Goal: Task Accomplishment & Management: Use online tool/utility

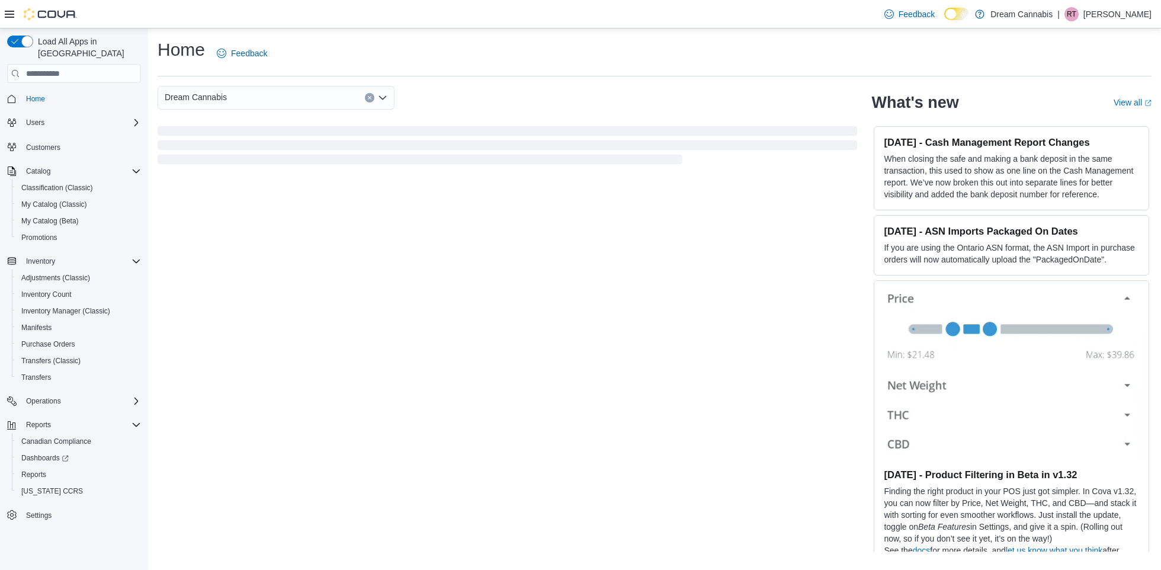
click at [383, 98] on icon "Open list of options" at bounding box center [382, 98] width 7 height 4
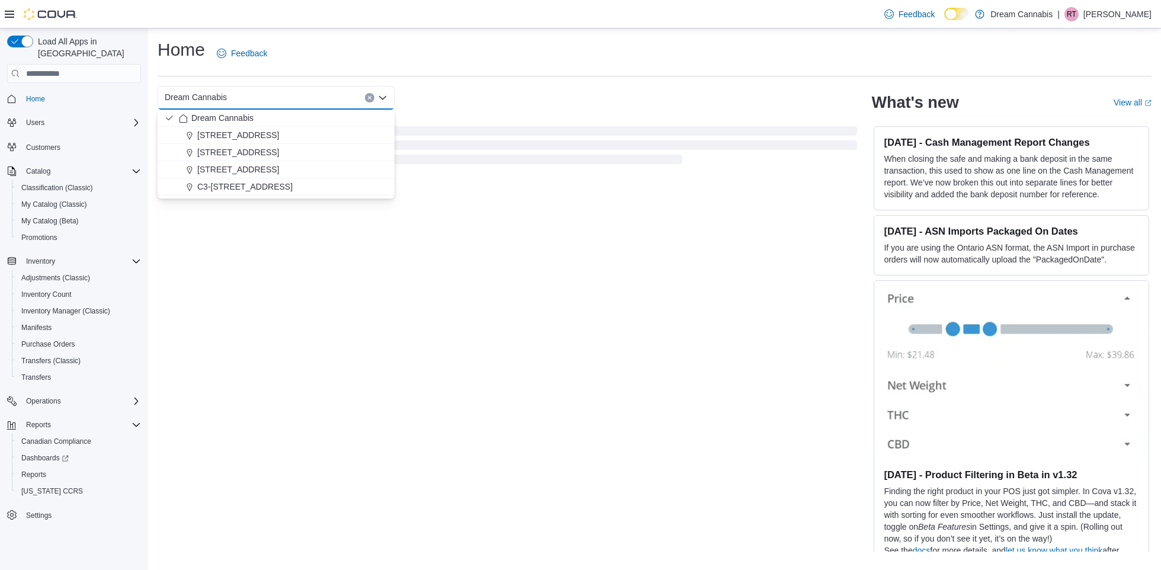
drag, startPoint x: 279, startPoint y: 188, endPoint x: 289, endPoint y: 187, distance: 9.6
click at [280, 188] on span "C3-[STREET_ADDRESS]" at bounding box center [244, 187] width 95 height 12
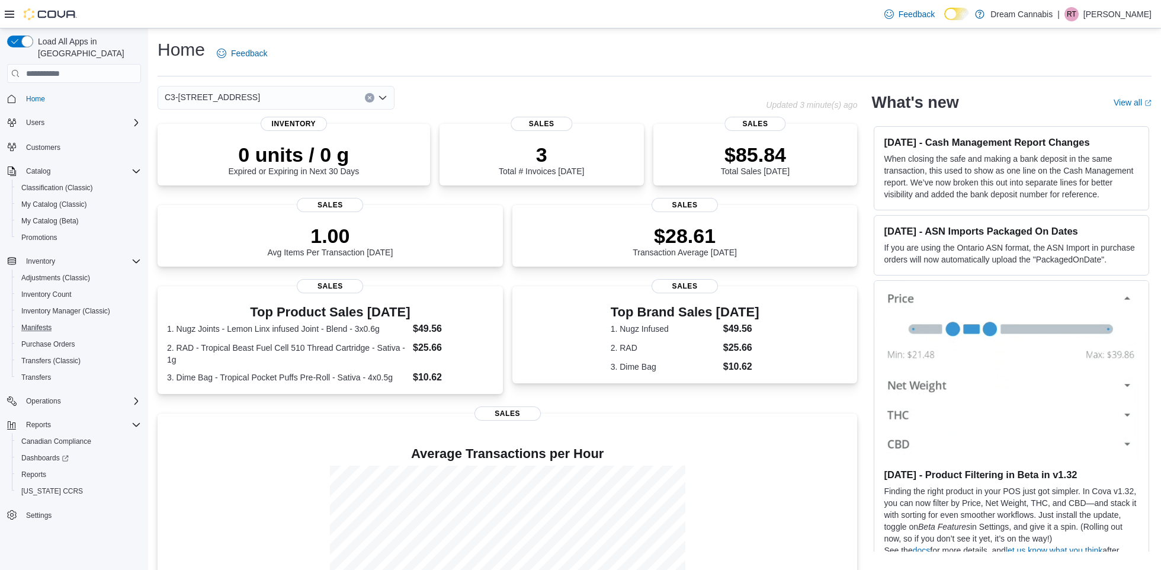
scroll to position [98, 0]
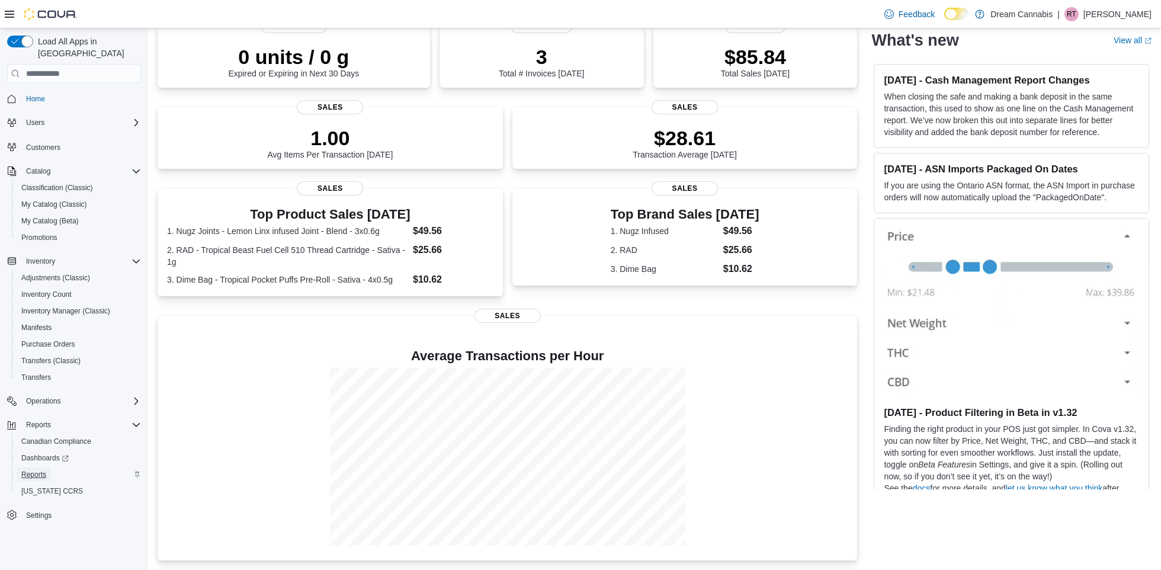
click at [35, 470] on span "Reports" at bounding box center [33, 474] width 25 height 9
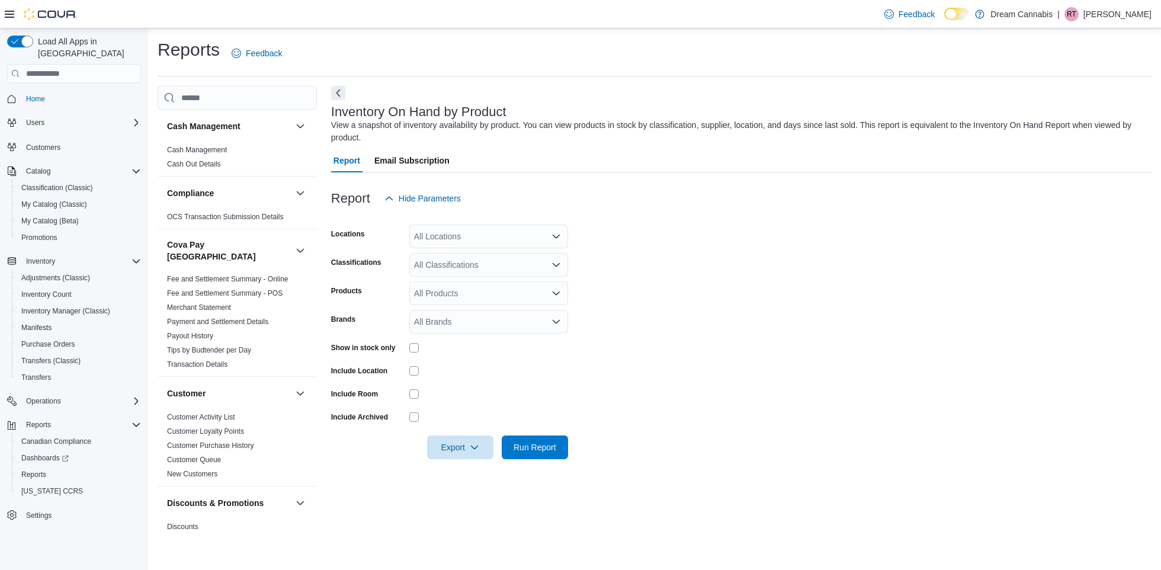
click at [505, 240] on div "All Locations" at bounding box center [488, 237] width 159 height 24
click at [485, 304] on span "[STREET_ADDRESS]" at bounding box center [476, 308] width 82 height 12
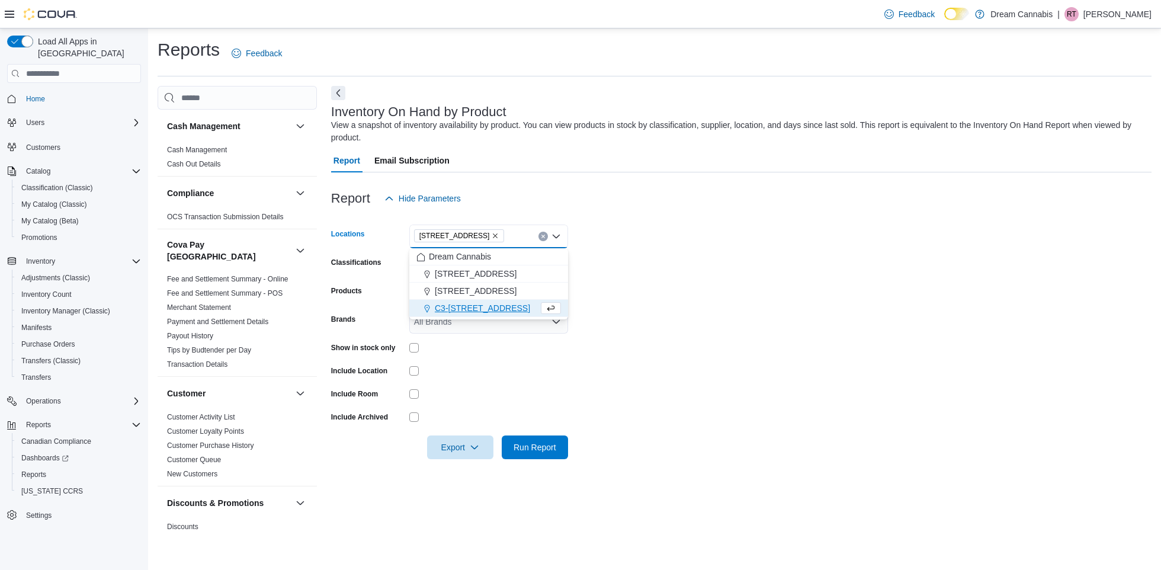
click at [499, 236] on icon "Remove 5673 Osgoode Main St from selection in this group" at bounding box center [495, 235] width 7 height 7
drag, startPoint x: 465, startPoint y: 324, endPoint x: 543, endPoint y: 305, distance: 80.5
click at [465, 324] on span "C3-[STREET_ADDRESS]" at bounding box center [482, 325] width 95 height 12
drag, startPoint x: 689, startPoint y: 264, endPoint x: 671, endPoint y: 266, distance: 17.9
click at [689, 264] on form "Locations C3-3000 Wellington Rd Combo box. Selected. C3-3000 Wellington Rd. Pre…" at bounding box center [741, 334] width 821 height 249
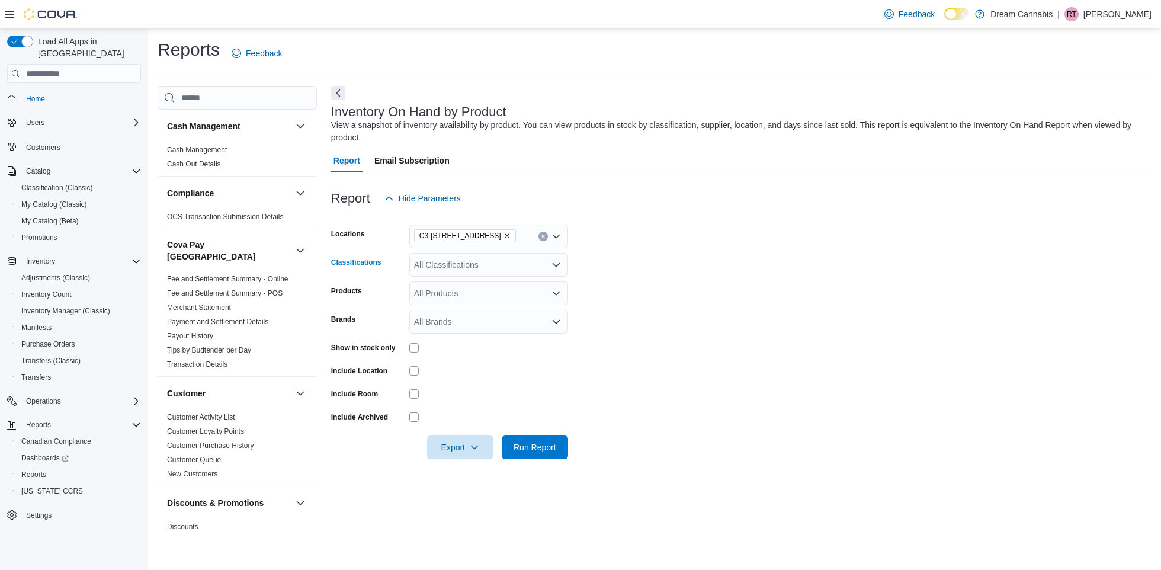
click at [485, 266] on div "All Classifications" at bounding box center [488, 265] width 159 height 24
click at [450, 370] on div "Dream Cannabis Beverages Capsules Concentrates Flower Edibles Oils Plants Pre-R…" at bounding box center [488, 336] width 159 height 119
click at [440, 295] on span "Pre-Roll" at bounding box center [450, 295] width 30 height 12
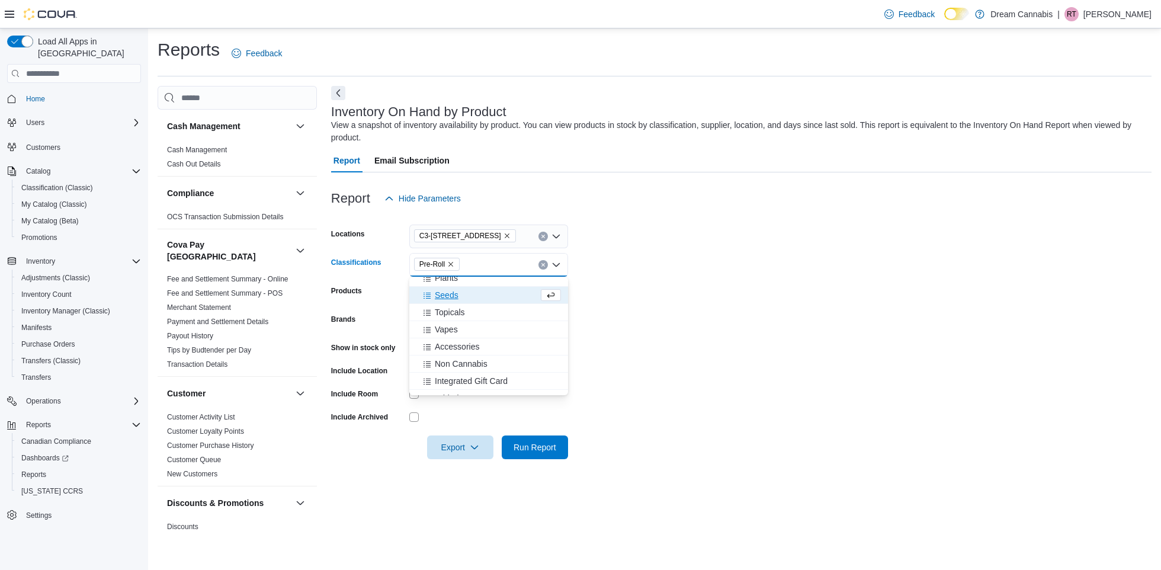
scroll to position [126, 0]
click at [726, 283] on form "Locations C3-3000 Wellington Rd Classifications Pre-Roll Combo box. Selected. P…" at bounding box center [741, 334] width 821 height 249
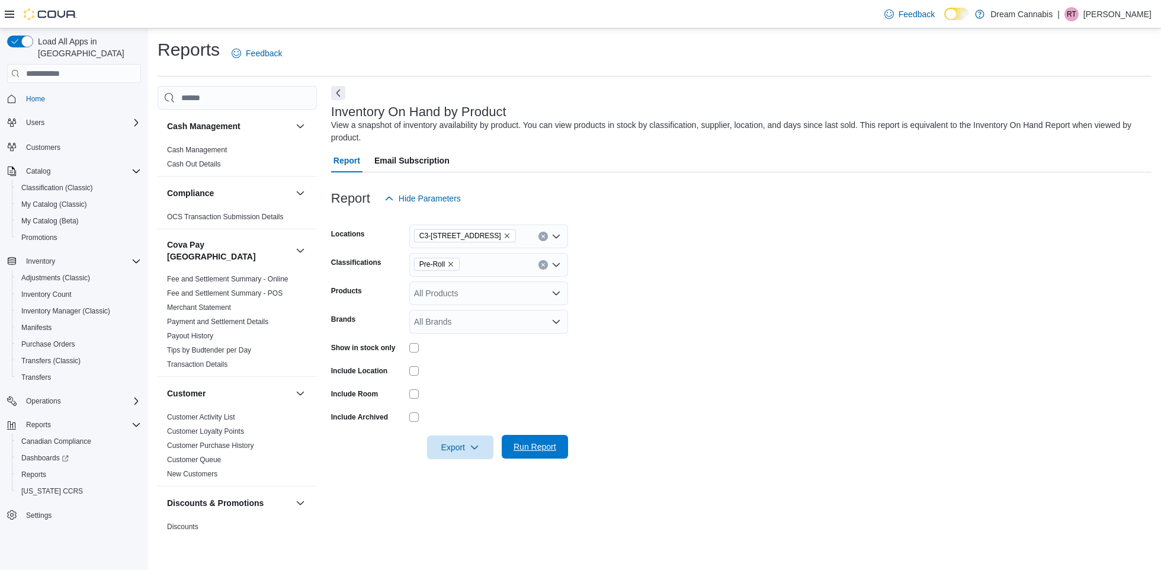
click at [529, 444] on span "Run Report" at bounding box center [535, 447] width 43 height 12
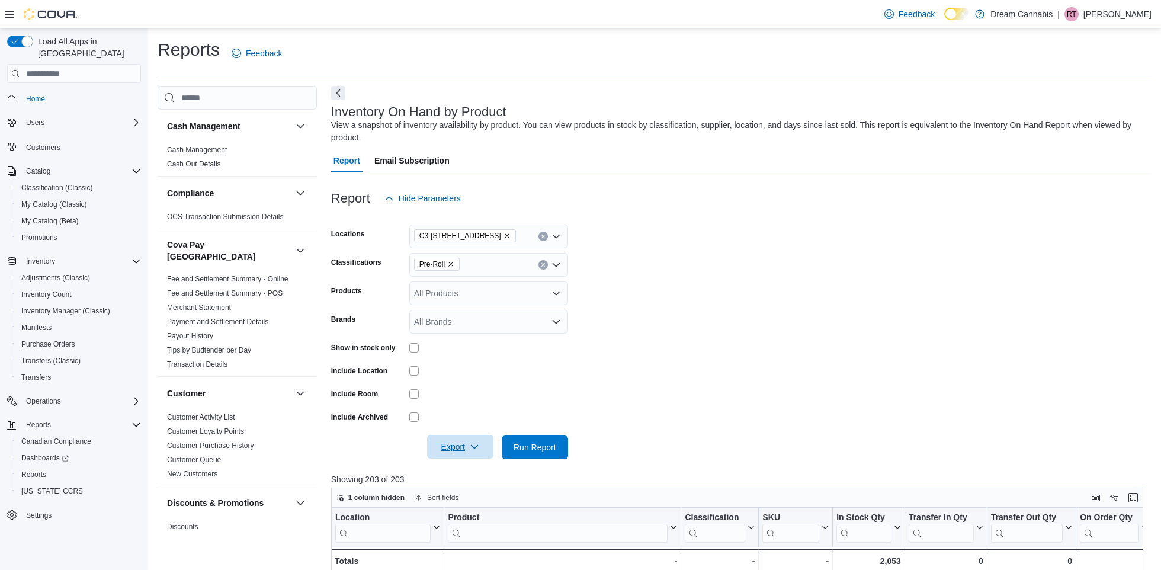
click at [462, 444] on span "Export" at bounding box center [460, 447] width 52 height 24
drag, startPoint x: 467, startPoint y: 494, endPoint x: 517, endPoint y: 470, distance: 55.4
click at [467, 493] on span "Export to Csv" at bounding box center [460, 494] width 53 height 9
click at [39, 94] on span "Home" at bounding box center [35, 98] width 19 height 9
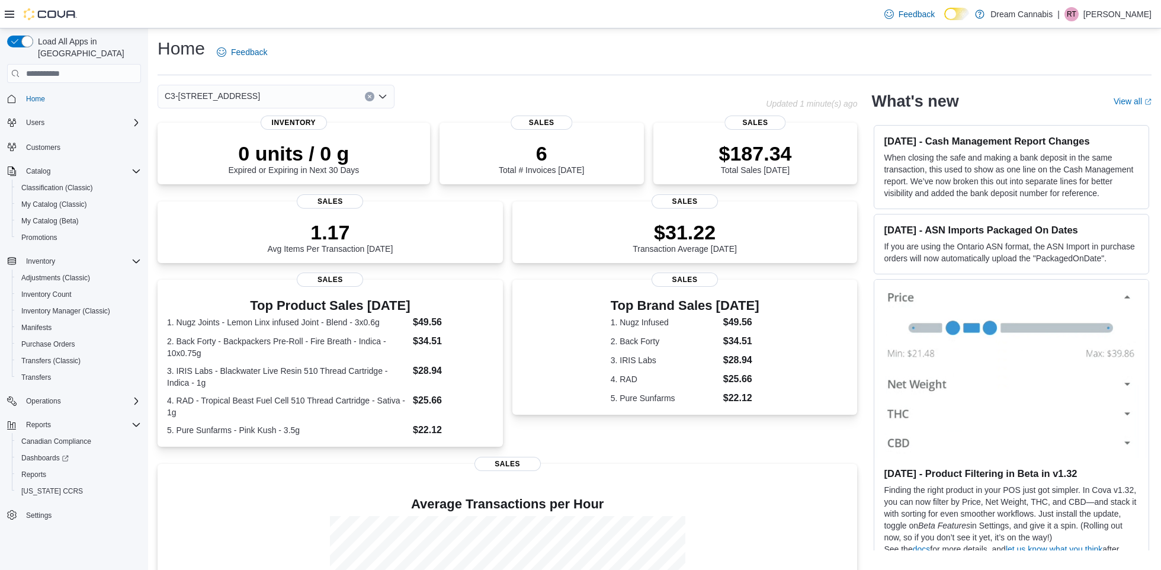
scroll to position [2, 0]
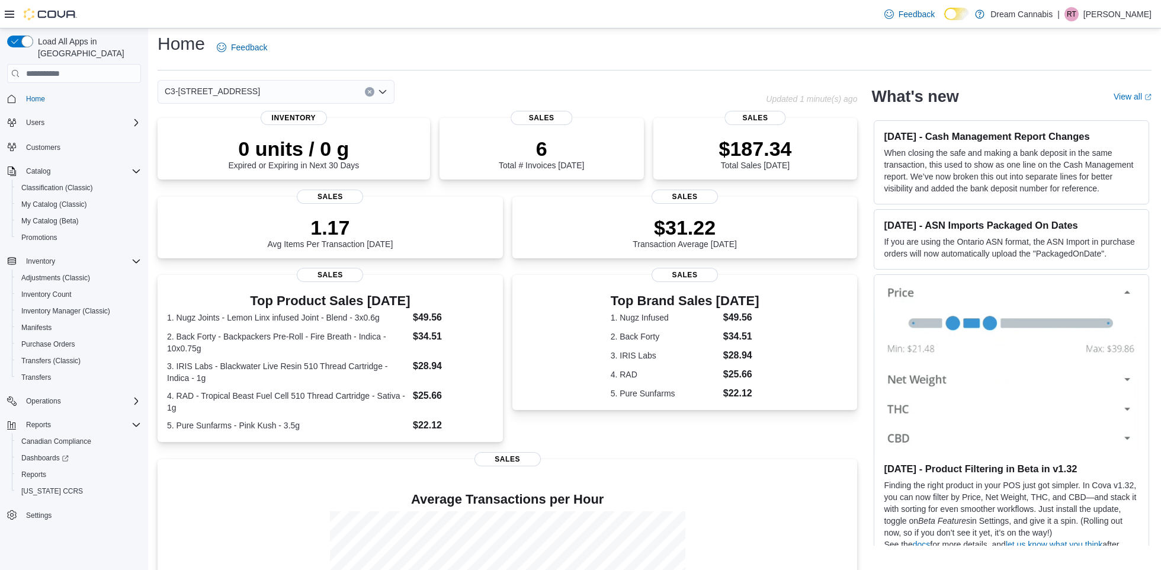
click at [382, 95] on icon "Open list of options" at bounding box center [382, 91] width 9 height 9
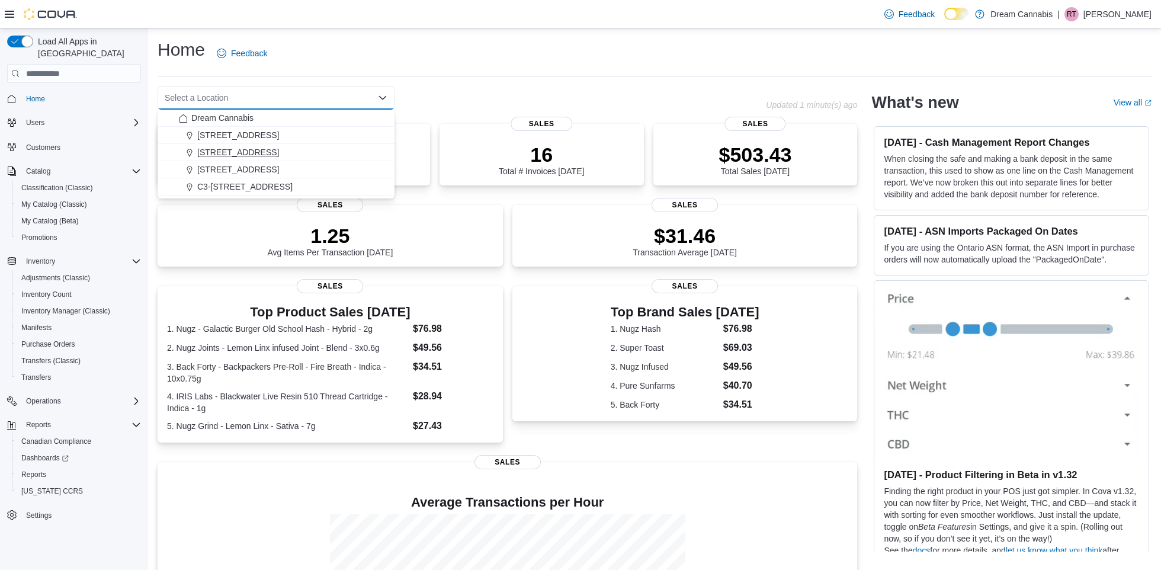
click at [235, 153] on span "[STREET_ADDRESS]" at bounding box center [238, 152] width 82 height 12
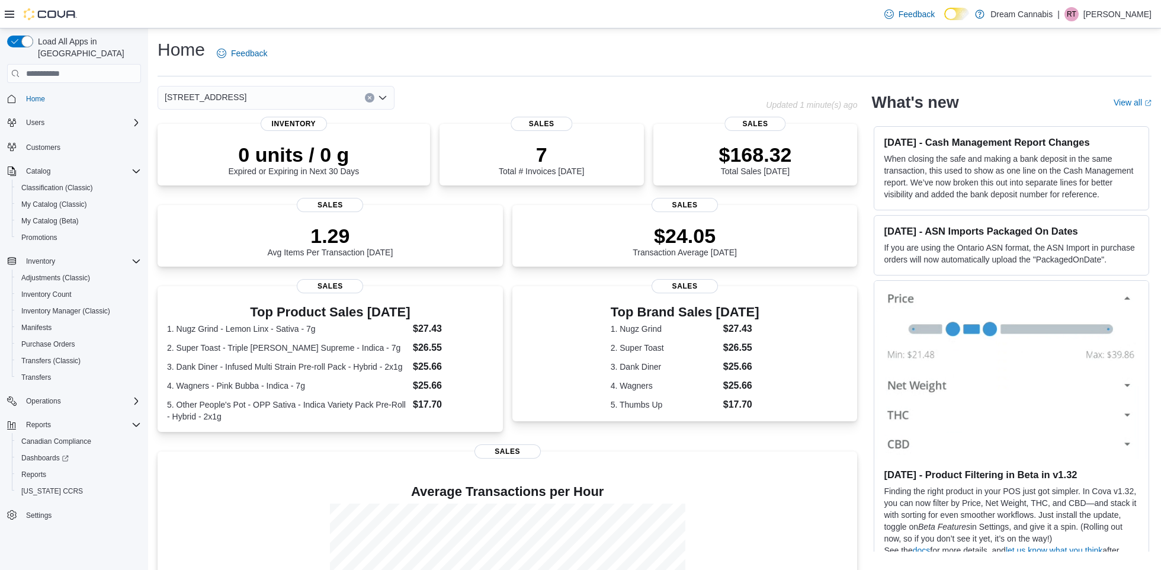
scroll to position [1, 0]
click at [370, 95] on icon "Clear input" at bounding box center [369, 97] width 5 height 5
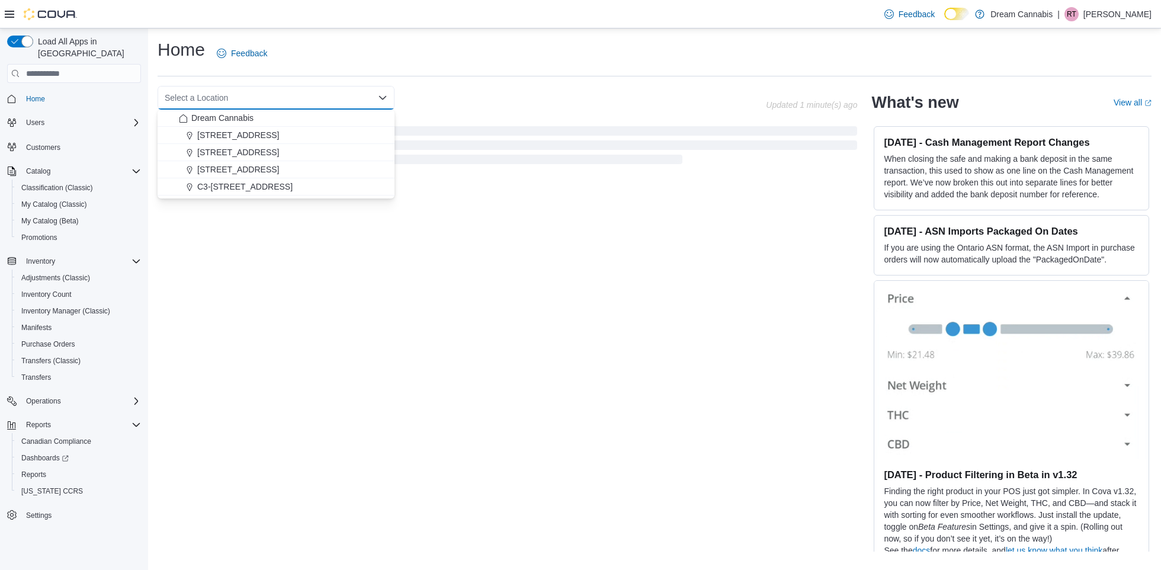
scroll to position [0, 0]
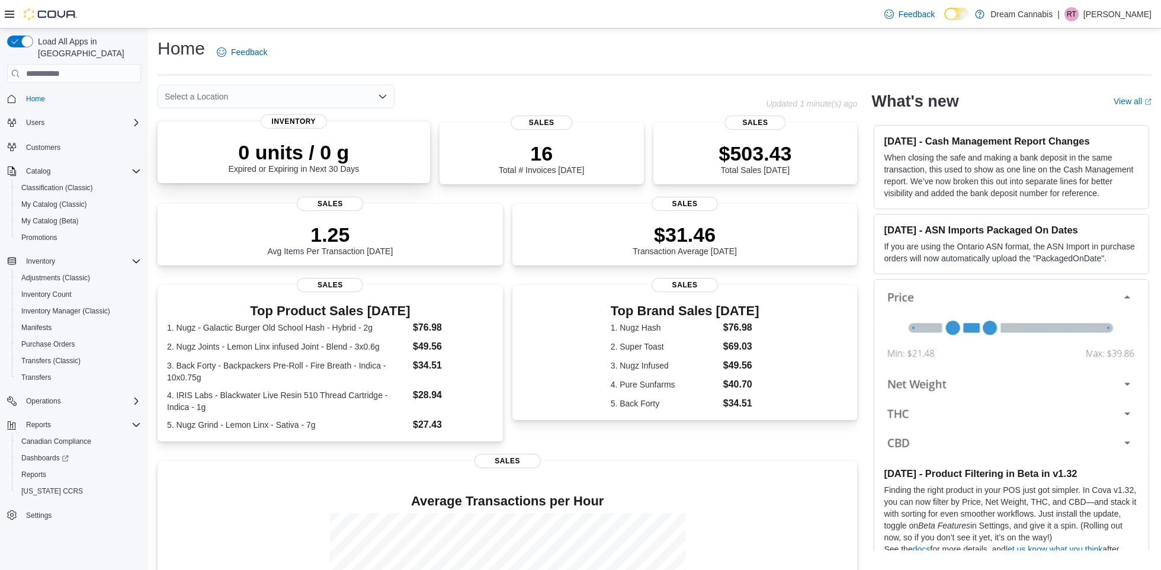
drag, startPoint x: 240, startPoint y: 188, endPoint x: 260, endPoint y: 182, distance: 21.2
click at [242, 188] on div "0 units / 0 g Expired or Expiring in Next 30 Days Inventory" at bounding box center [294, 156] width 273 height 67
click at [278, 95] on div "Select a Location" at bounding box center [276, 96] width 237 height 24
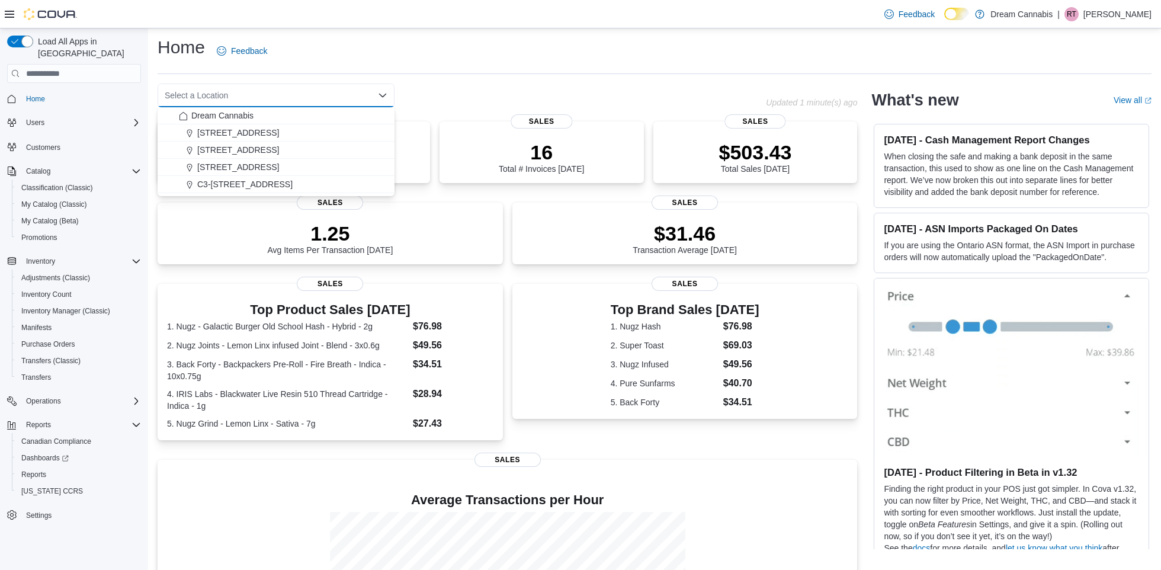
scroll to position [4, 0]
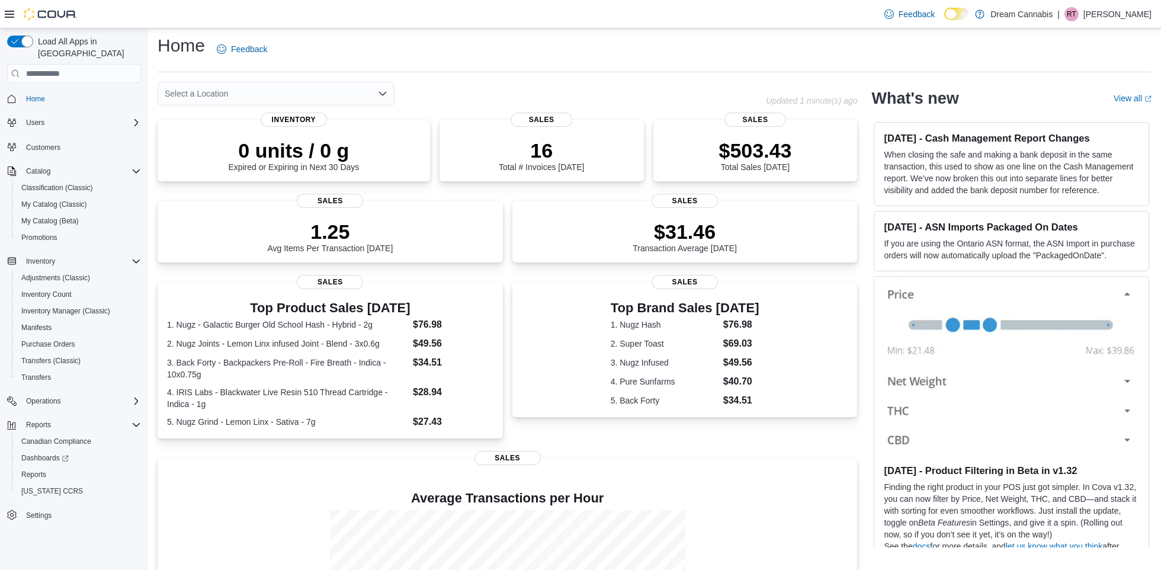
click at [239, 185] on div "0 units / 0 g Expired or Expiring in Next 30 Days Inventory" at bounding box center [294, 153] width 273 height 67
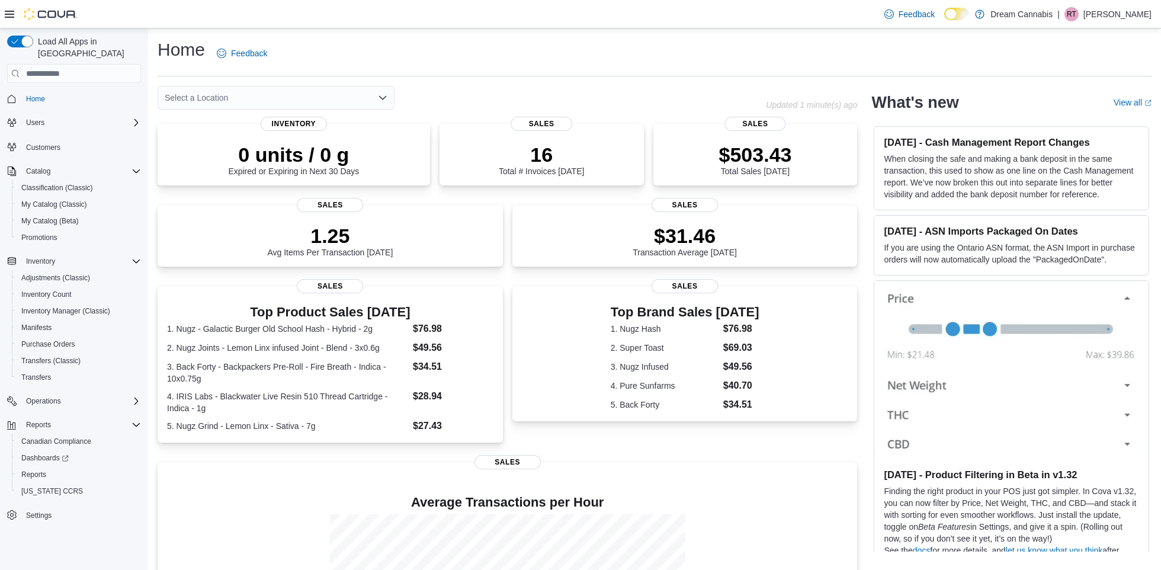
scroll to position [1, 0]
click at [384, 100] on icon "Open list of options" at bounding box center [382, 96] width 9 height 9
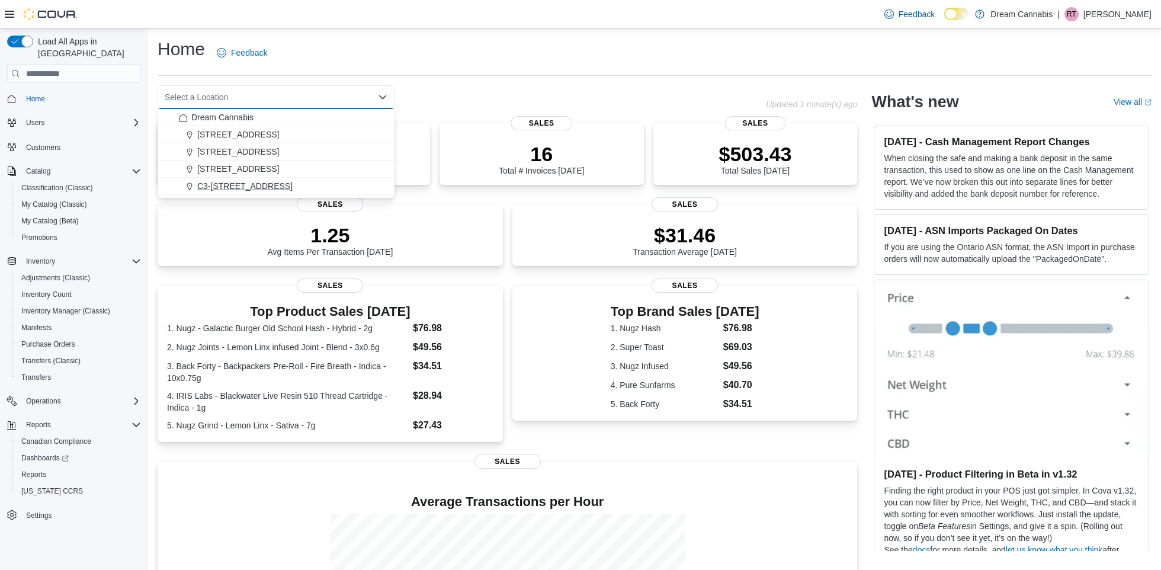
click at [310, 182] on div "C3-[STREET_ADDRESS]" at bounding box center [283, 186] width 209 height 12
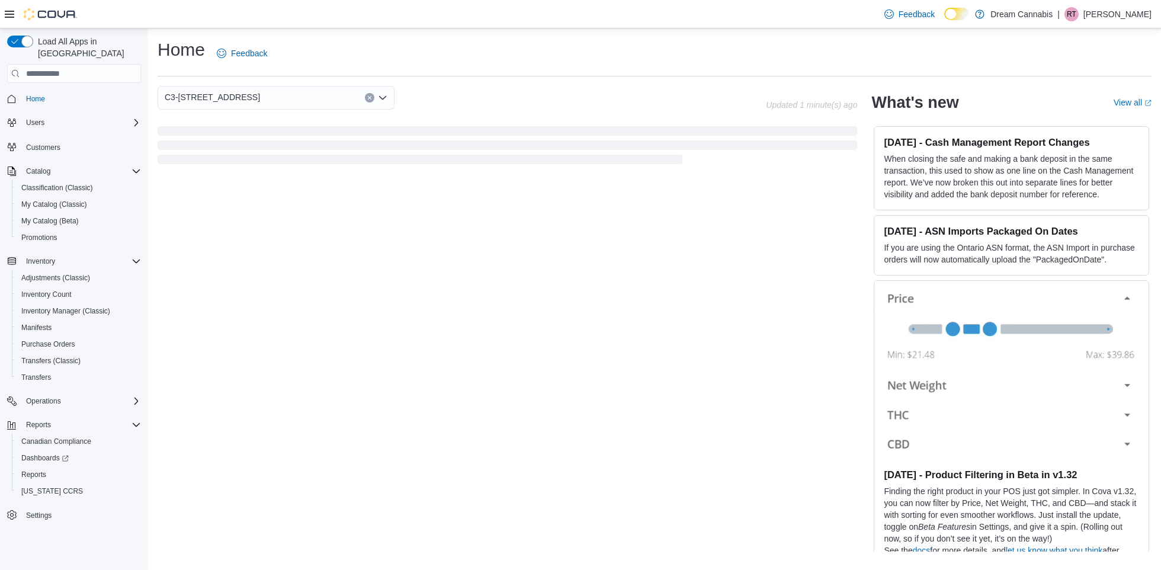
scroll to position [0, 0]
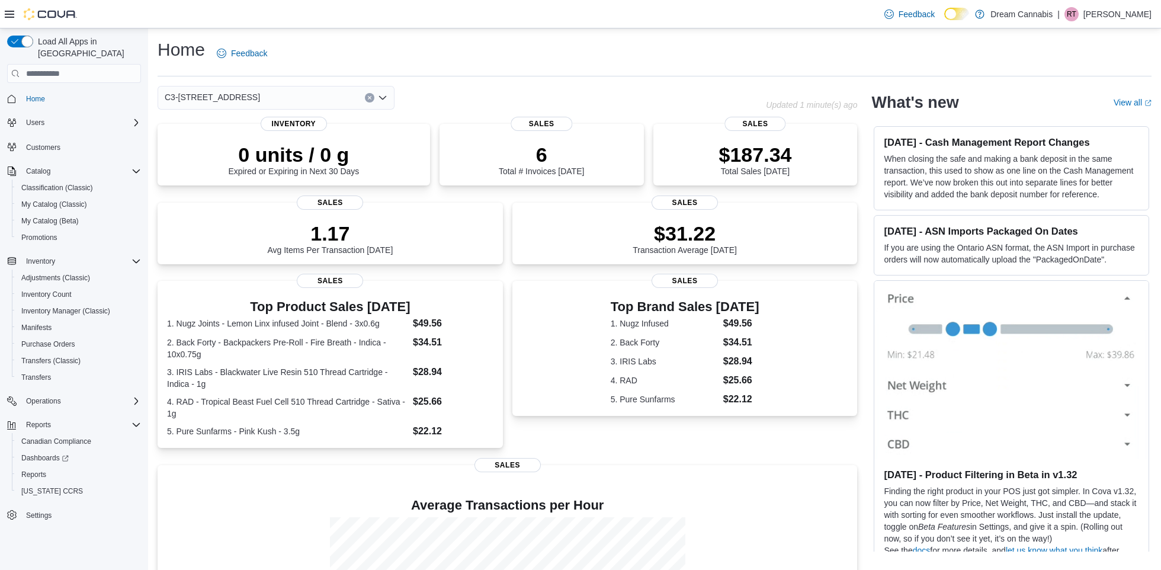
click at [370, 97] on icon "Clear input" at bounding box center [369, 98] width 3 height 3
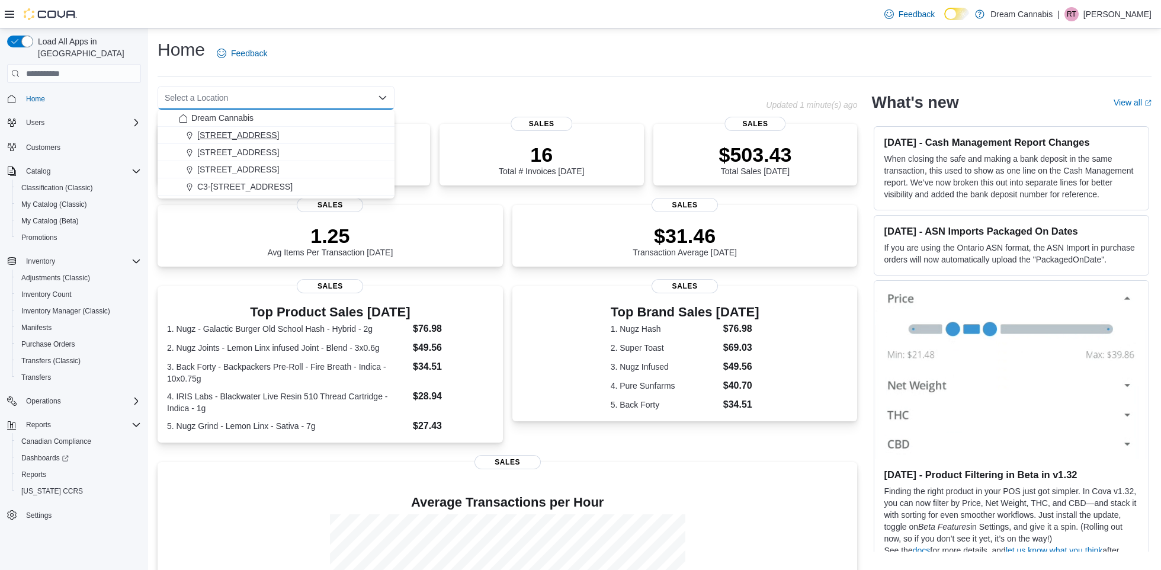
click at [302, 138] on div "[STREET_ADDRESS]" at bounding box center [283, 135] width 209 height 12
